Goal: Navigation & Orientation: Find specific page/section

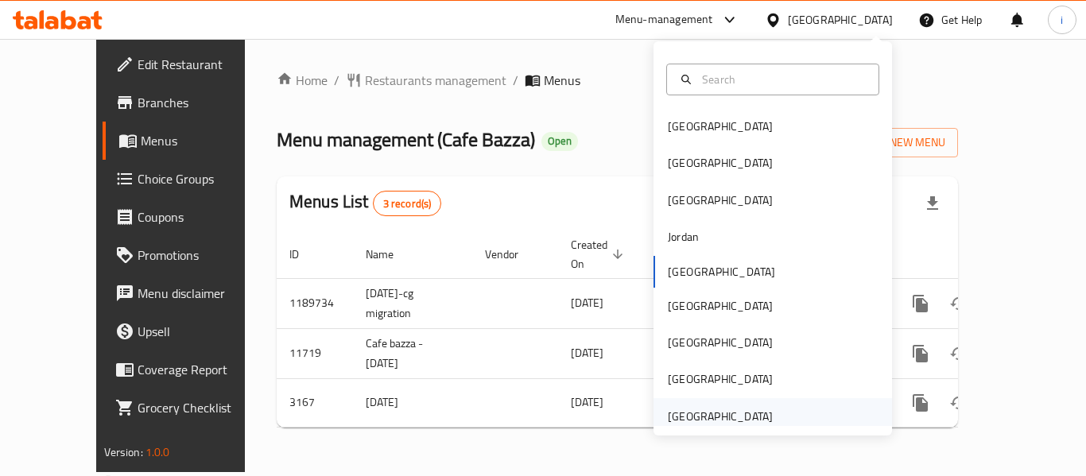
click at [702, 417] on div "[GEOGRAPHIC_DATA]" at bounding box center [720, 416] width 105 height 17
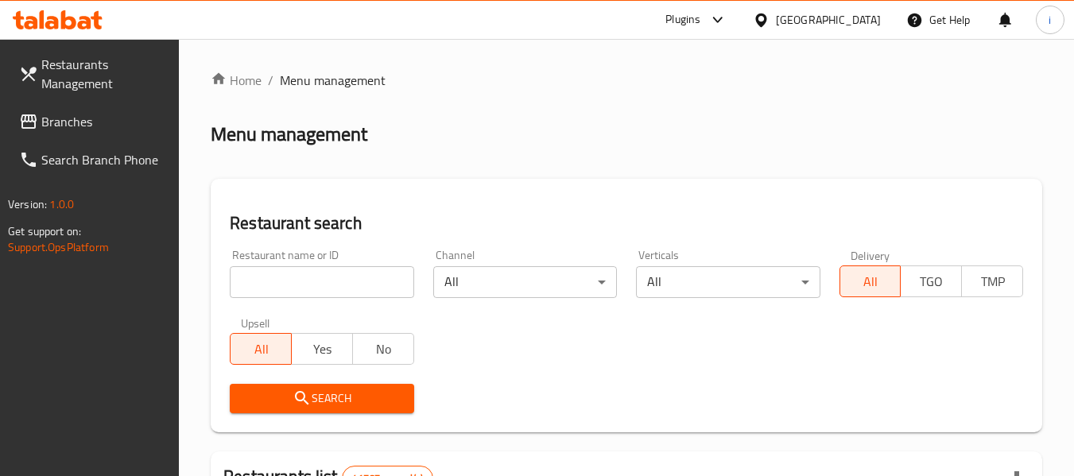
click at [72, 130] on span "Branches" at bounding box center [104, 121] width 126 height 19
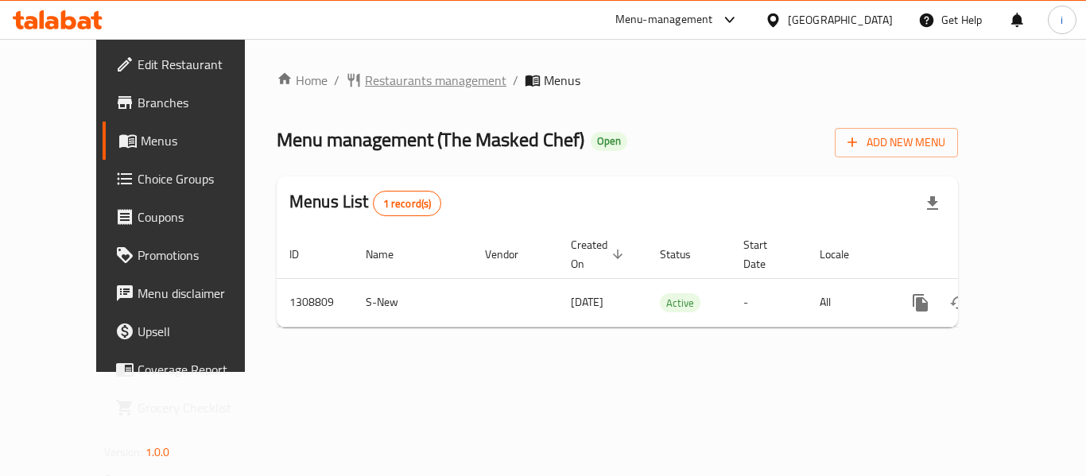
click at [365, 76] on span "Restaurants management" at bounding box center [435, 80] width 141 height 19
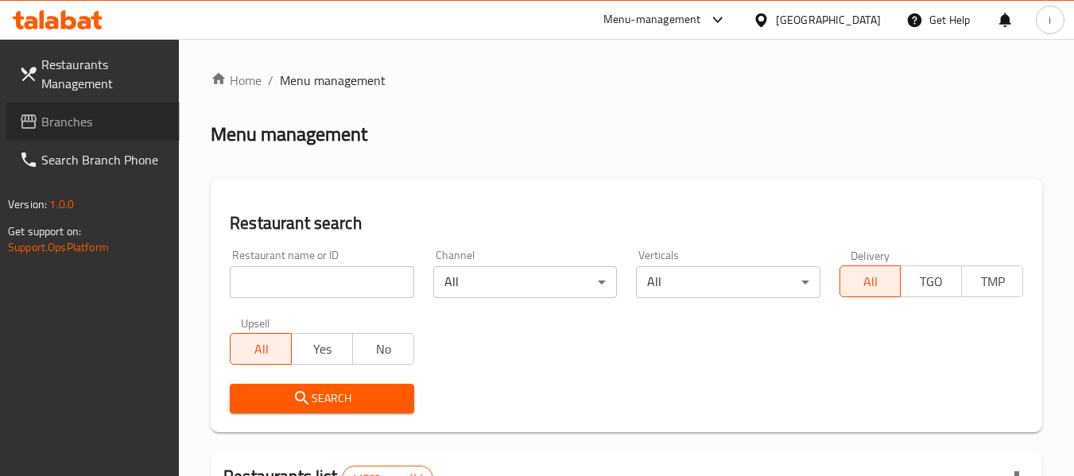
drag, startPoint x: 99, startPoint y: 126, endPoint x: 3, endPoint y: 173, distance: 107.0
click at [99, 126] on span "Branches" at bounding box center [104, 121] width 126 height 19
